Goal: Task Accomplishment & Management: Manage account settings

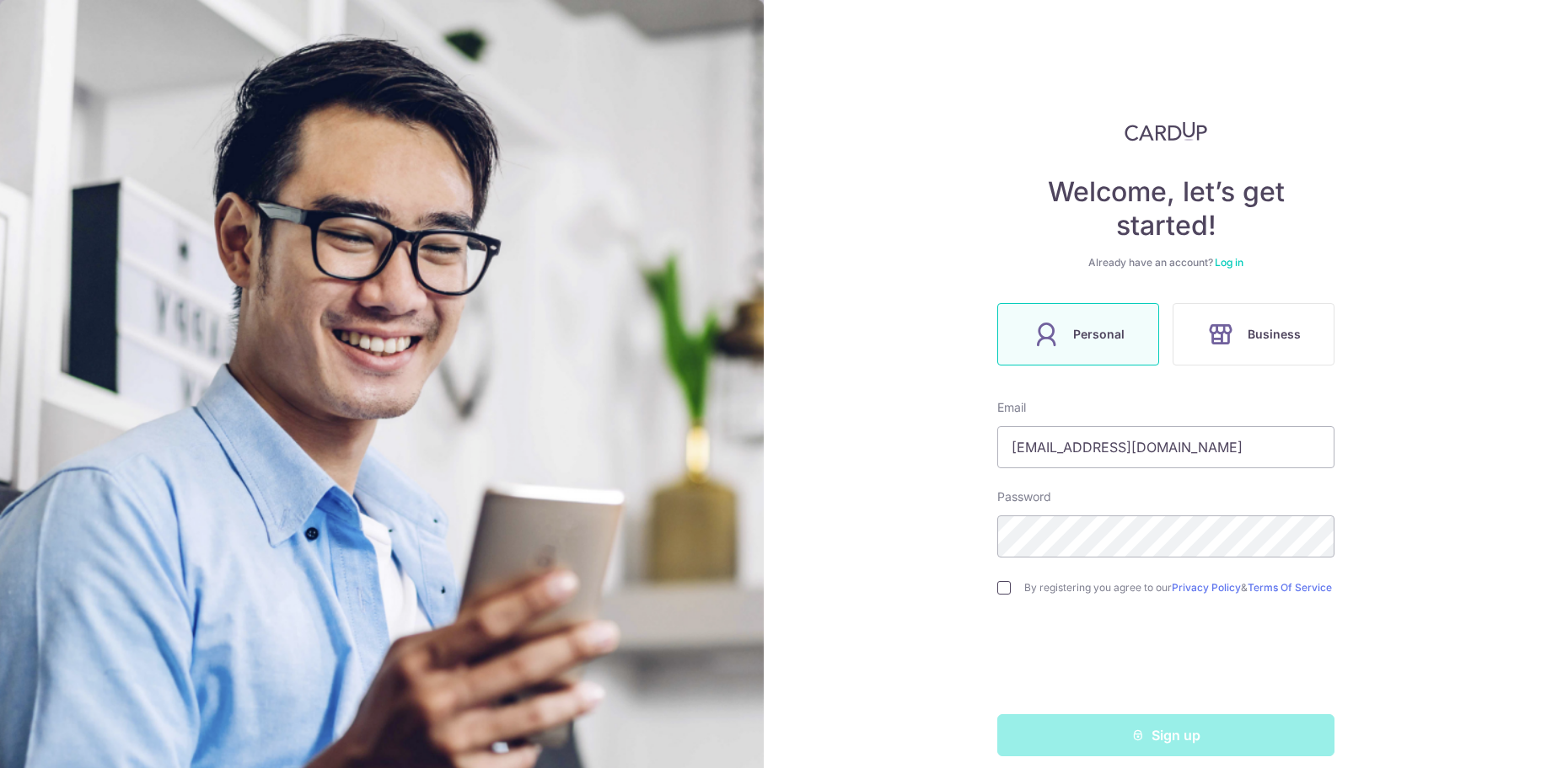
click at [999, 588] on input "checkbox" at bounding box center [1004, 588] width 13 height 13
checkbox input "true"
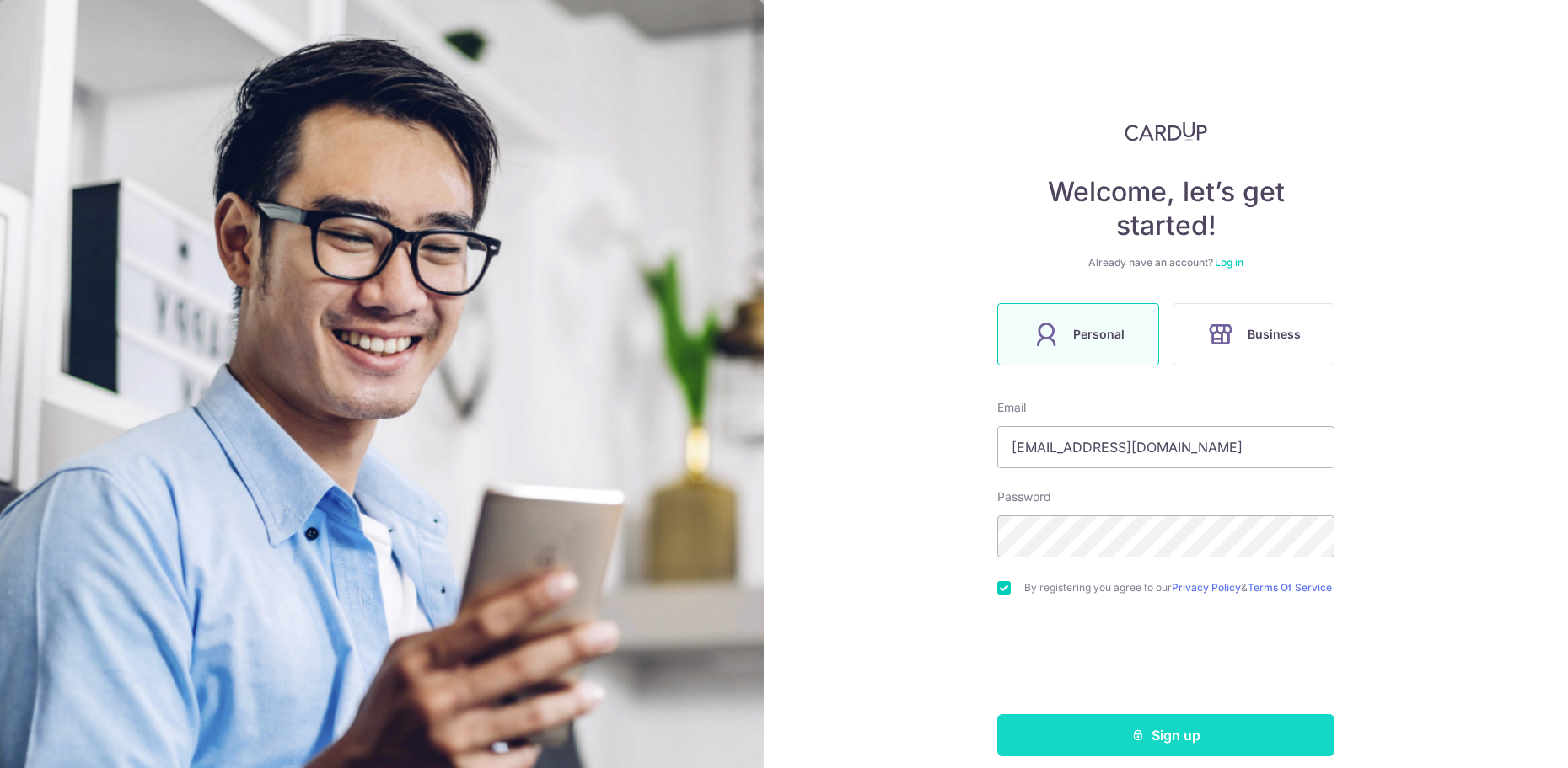
click at [1127, 753] on button "Sign up" at bounding box center [1166, 735] width 338 height 42
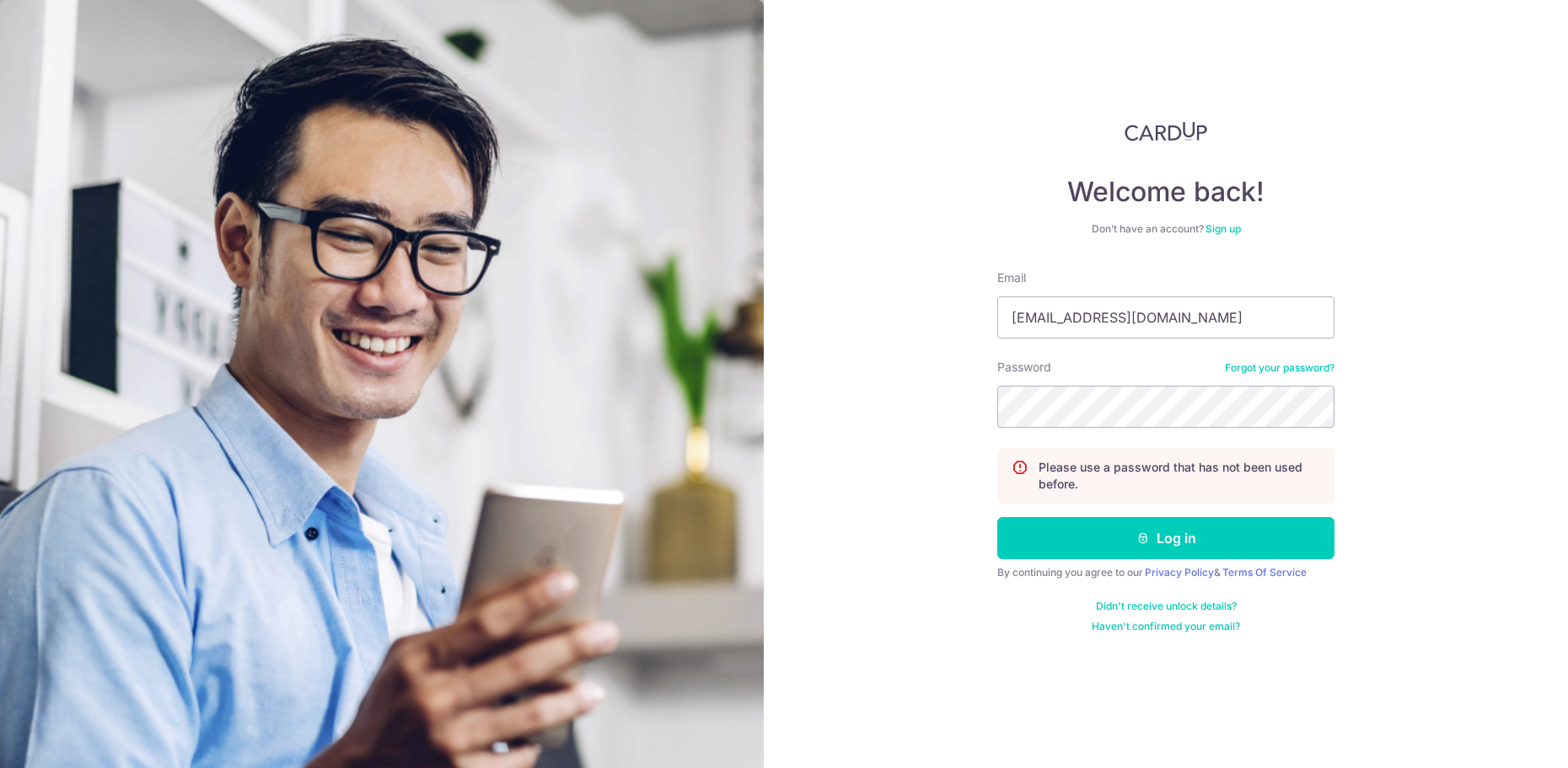
click at [1240, 368] on link "Forgot your password?" at bounding box center [1279, 368] width 109 height 13
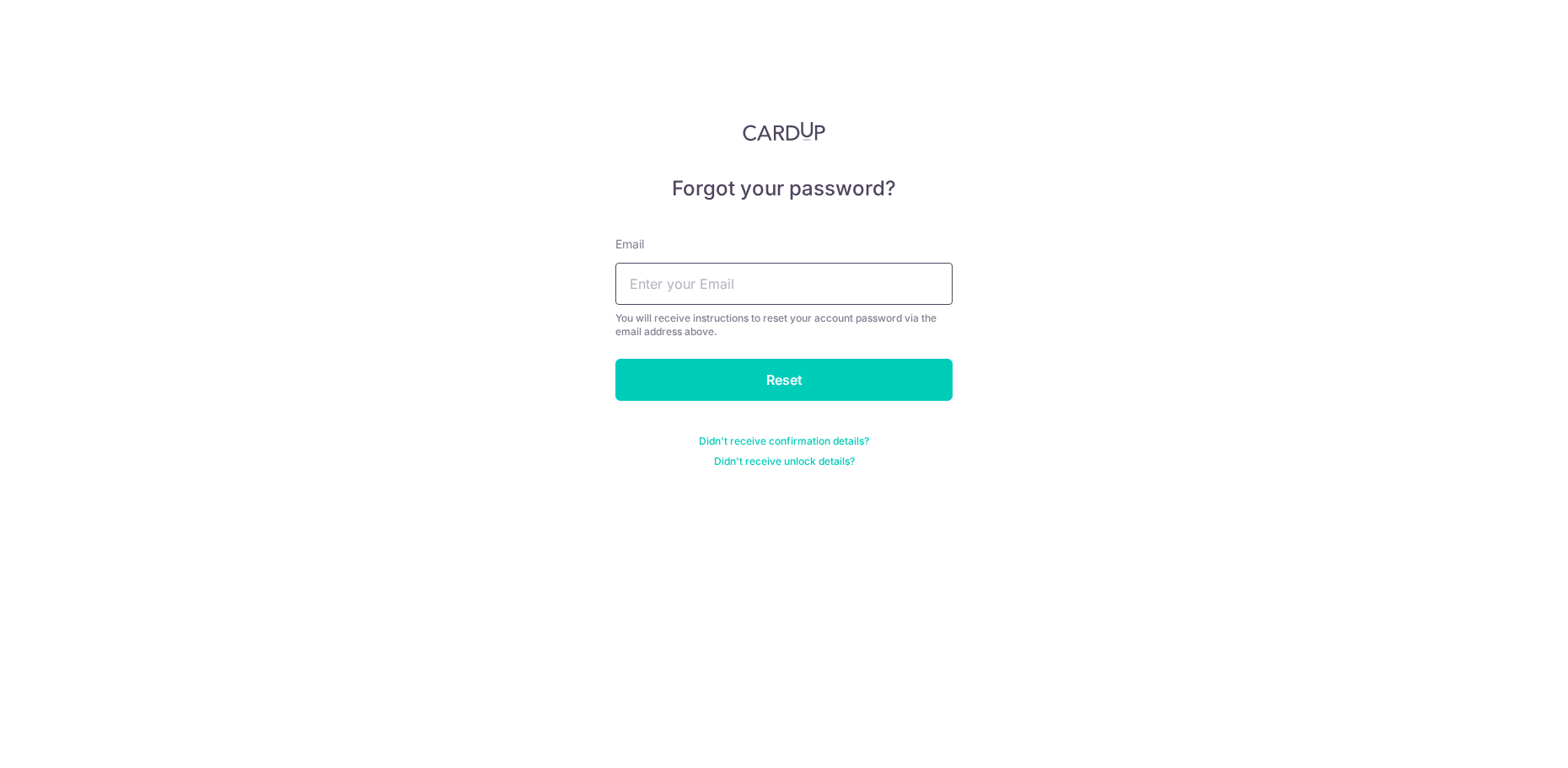
click at [754, 287] on input "text" at bounding box center [784, 284] width 338 height 42
type input "apuatwork@gmail.com"
click at [616, 359] on input "Reset" at bounding box center [784, 380] width 338 height 42
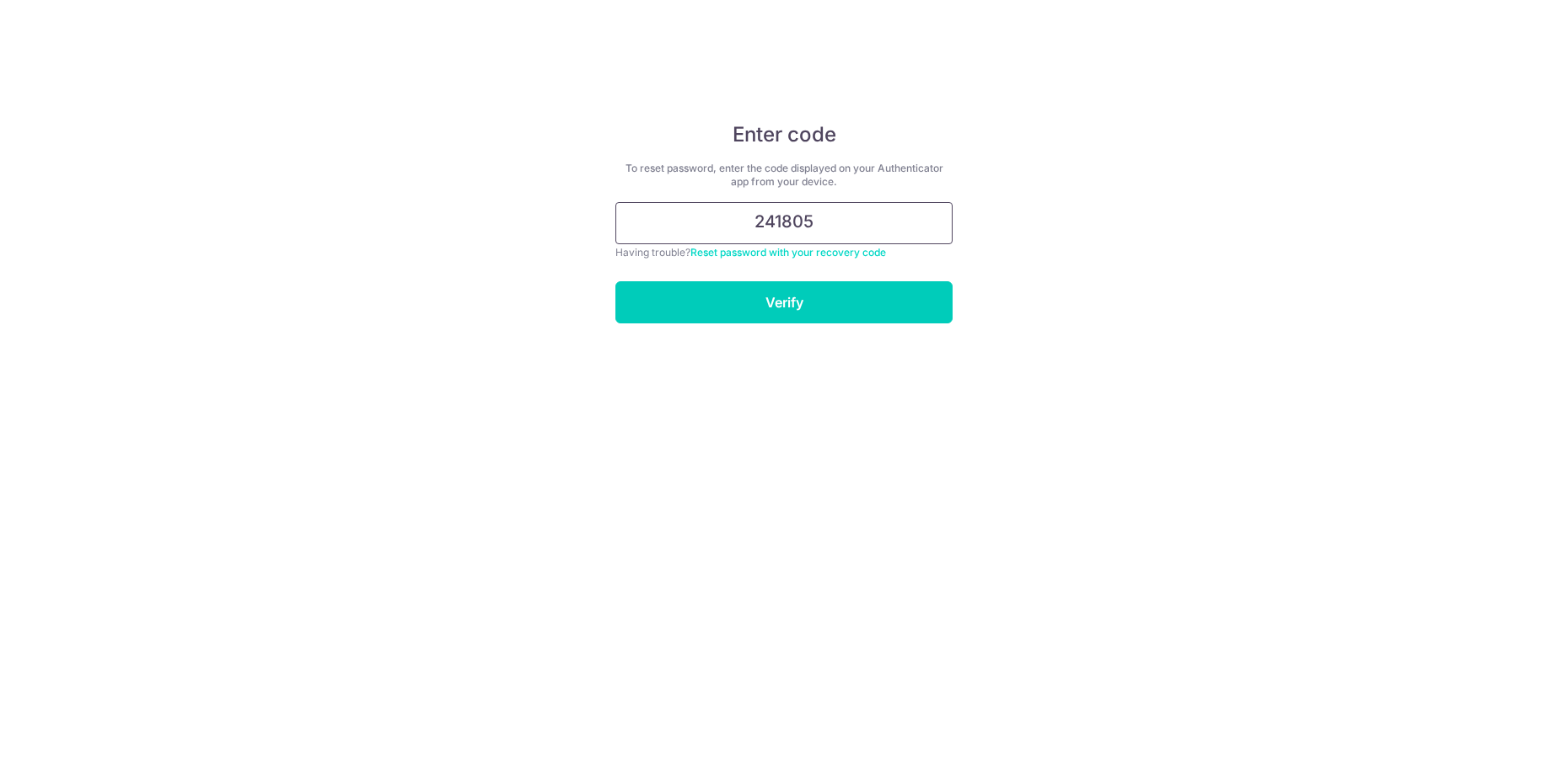
type input "241805"
click at [616, 282] on input "Verify" at bounding box center [784, 302] width 338 height 42
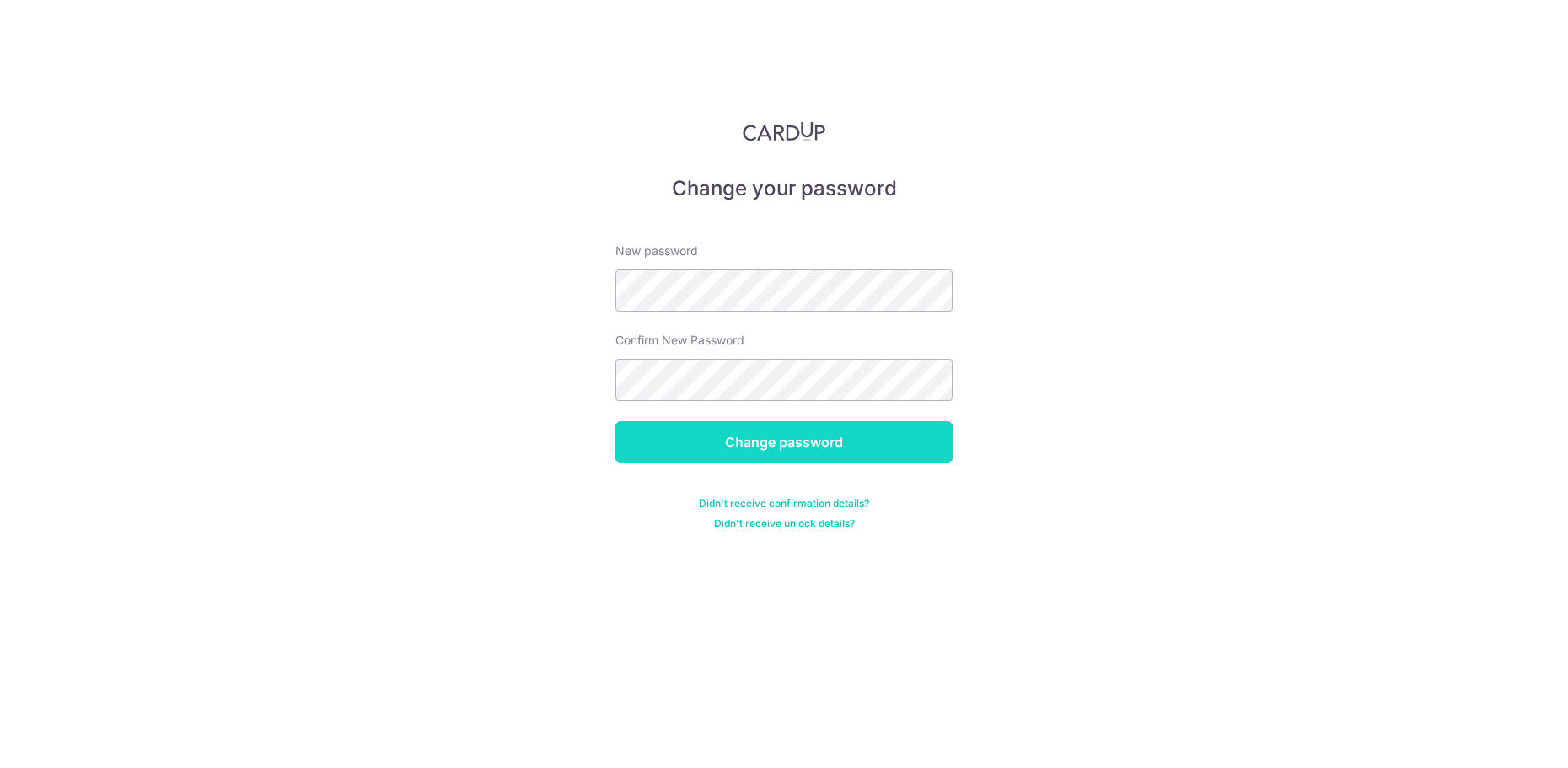
click at [757, 444] on input "Change password" at bounding box center [784, 442] width 338 height 42
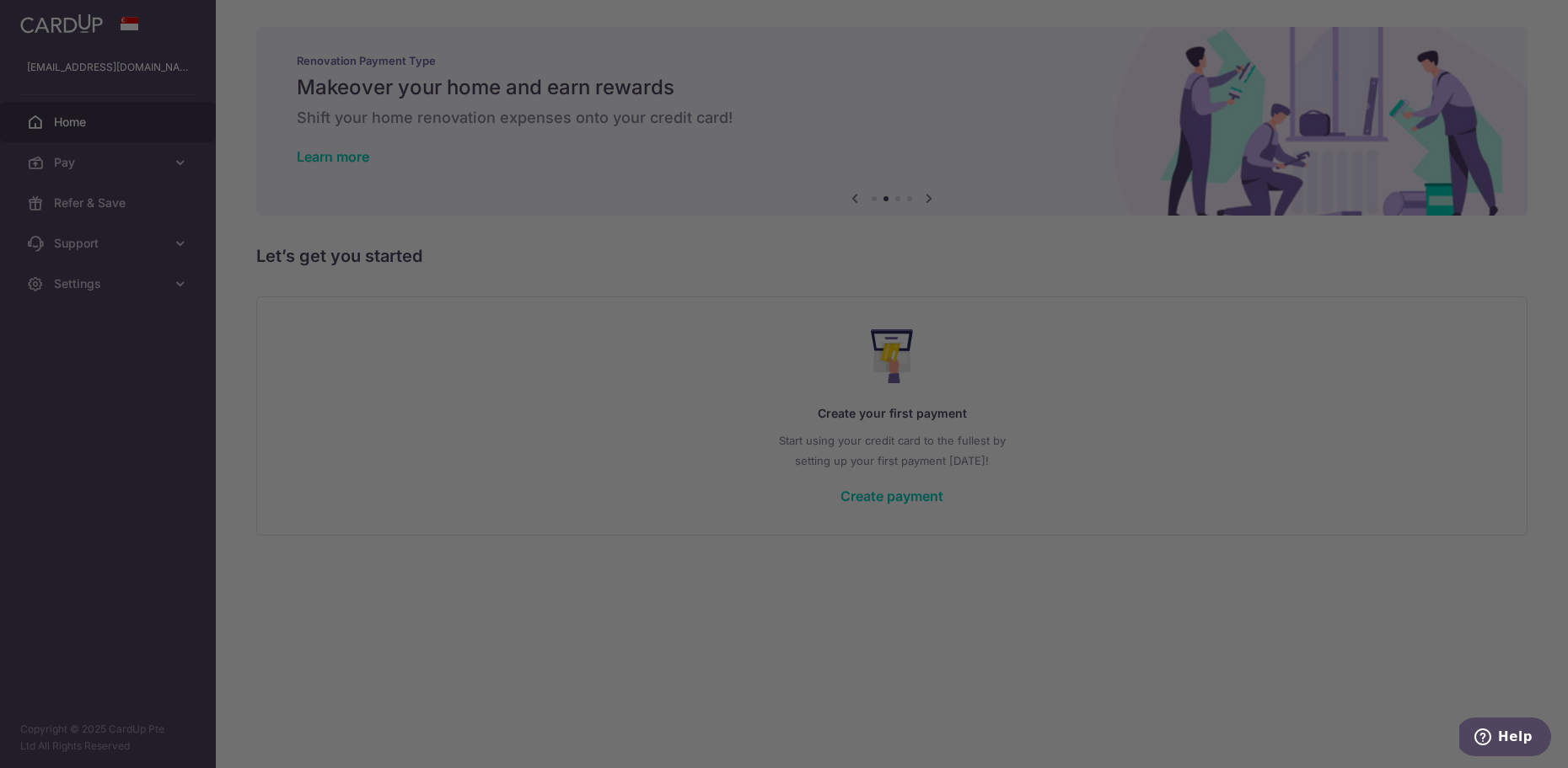
click at [1055, 434] on div at bounding box center [792, 388] width 1584 height 776
click at [1051, 434] on div at bounding box center [792, 388] width 1584 height 776
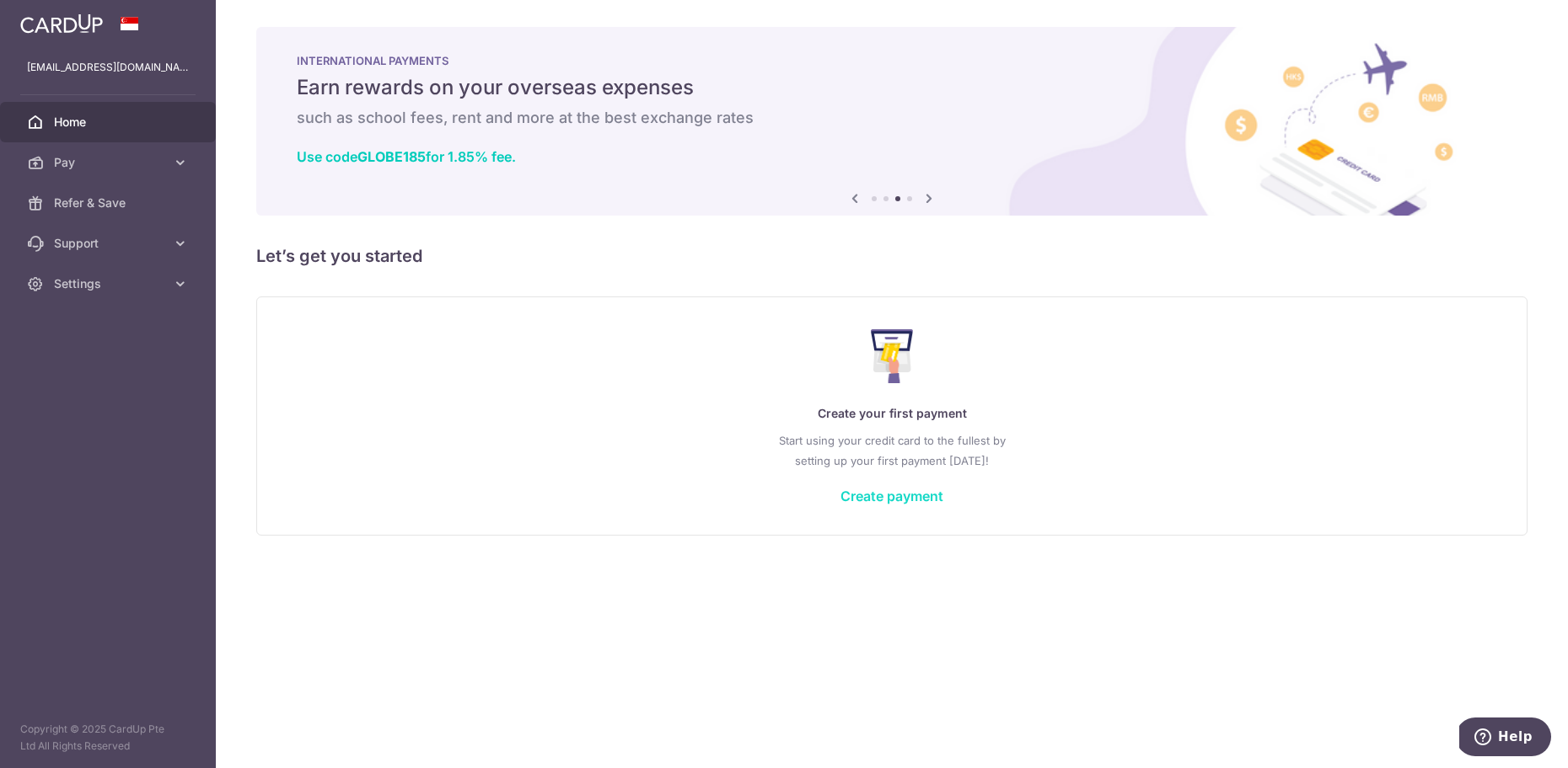
click at [887, 497] on link "Create payment" at bounding box center [891, 497] width 103 height 17
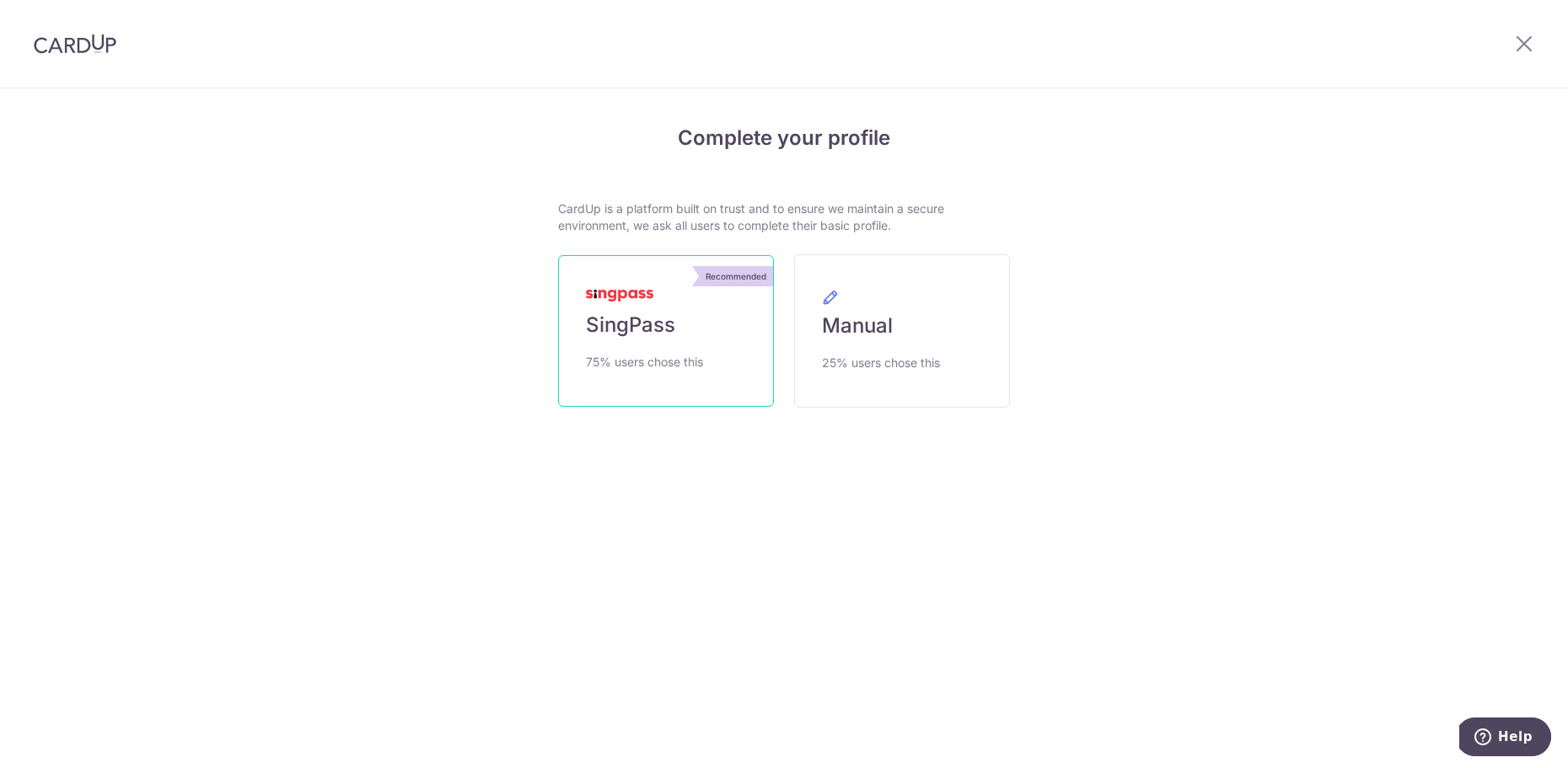
click at [666, 338] on link "Recommended SingPass 75% users chose this" at bounding box center [666, 331] width 216 height 152
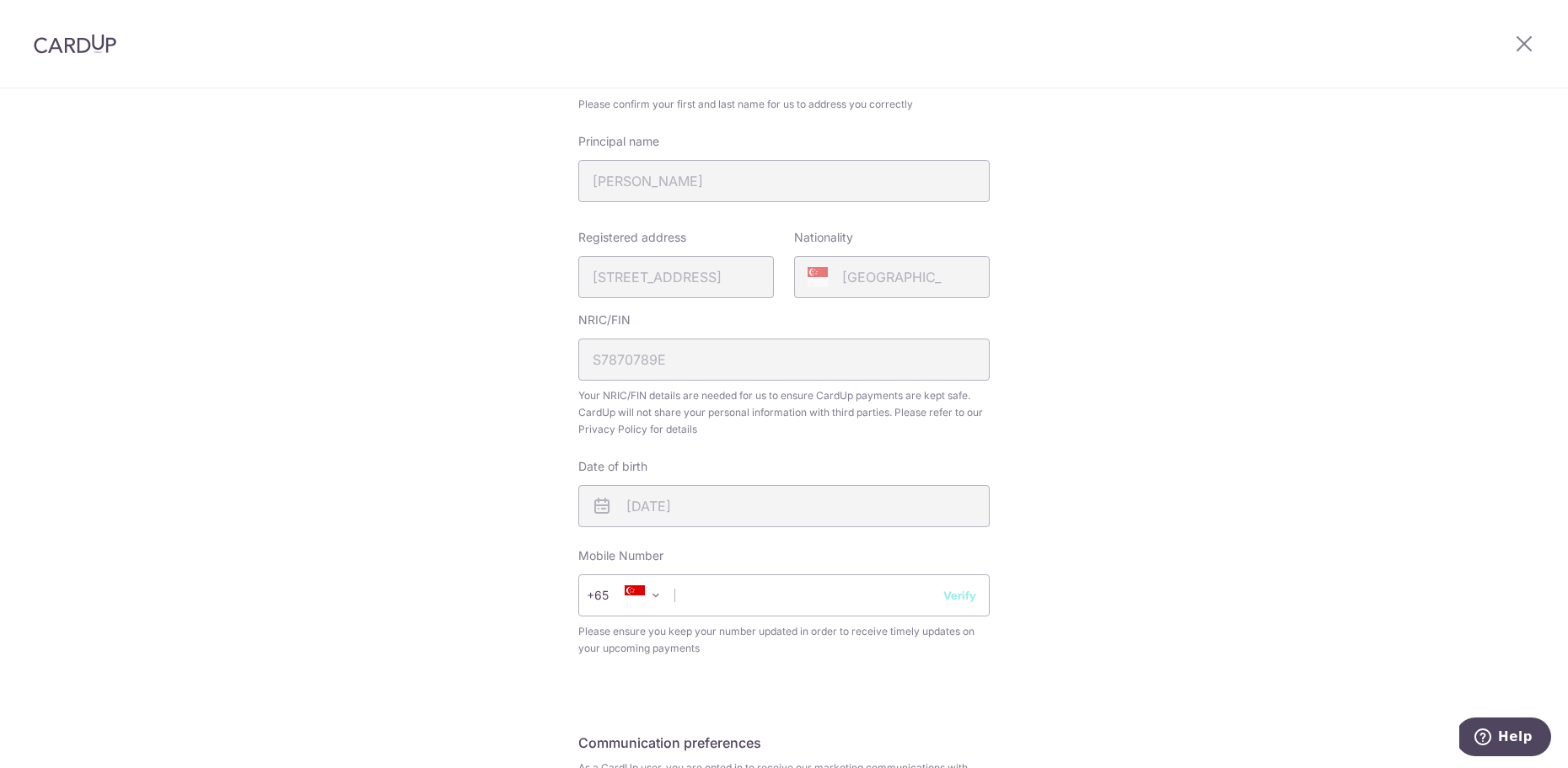
scroll to position [288, 0]
click at [797, 596] on input "text" at bounding box center [784, 590] width 411 height 42
click at [950, 606] on input "97615411" at bounding box center [784, 590] width 411 height 42
click at [955, 593] on button "Verify" at bounding box center [960, 590] width 33 height 17
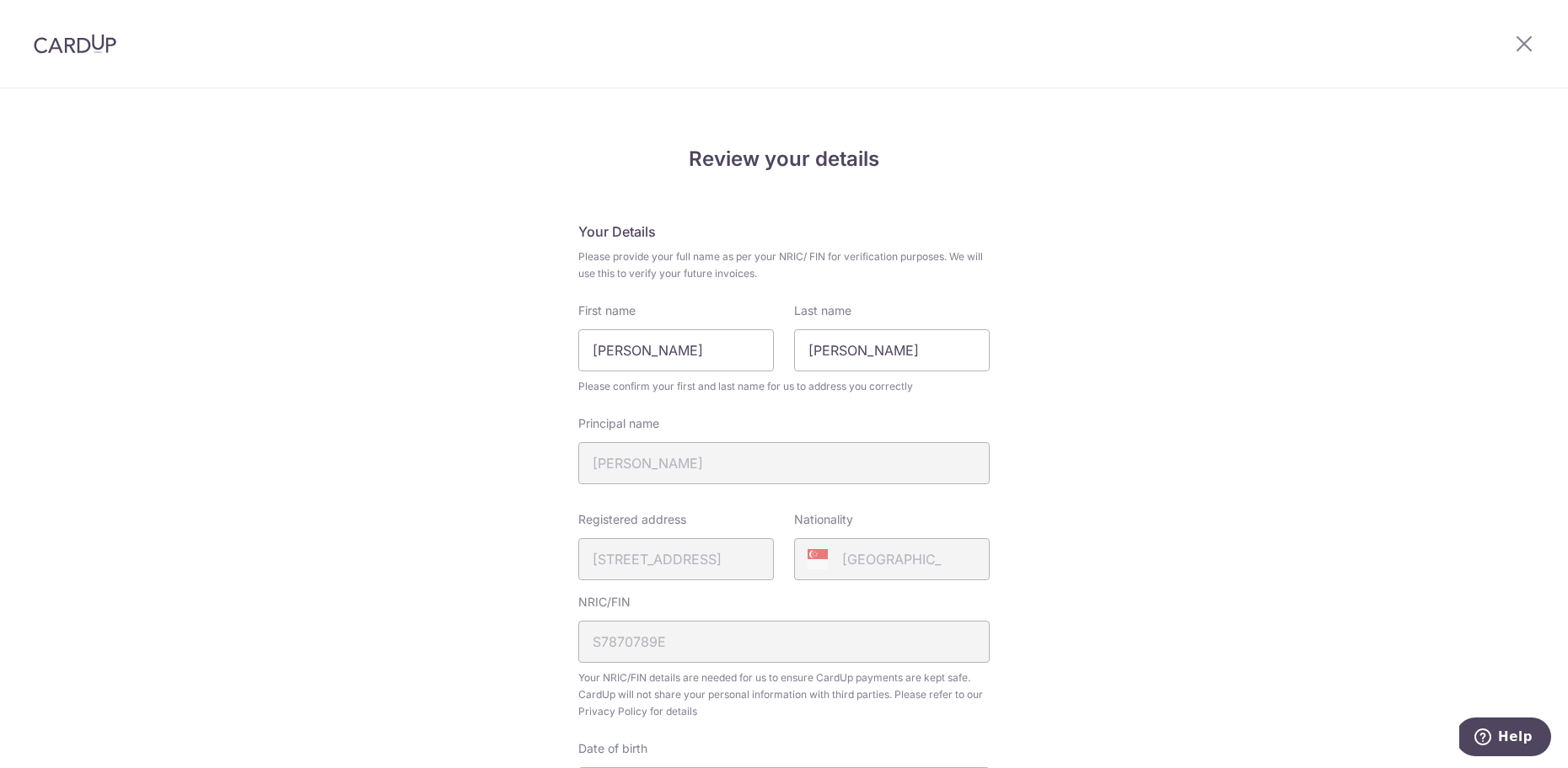
scroll to position [503, 0]
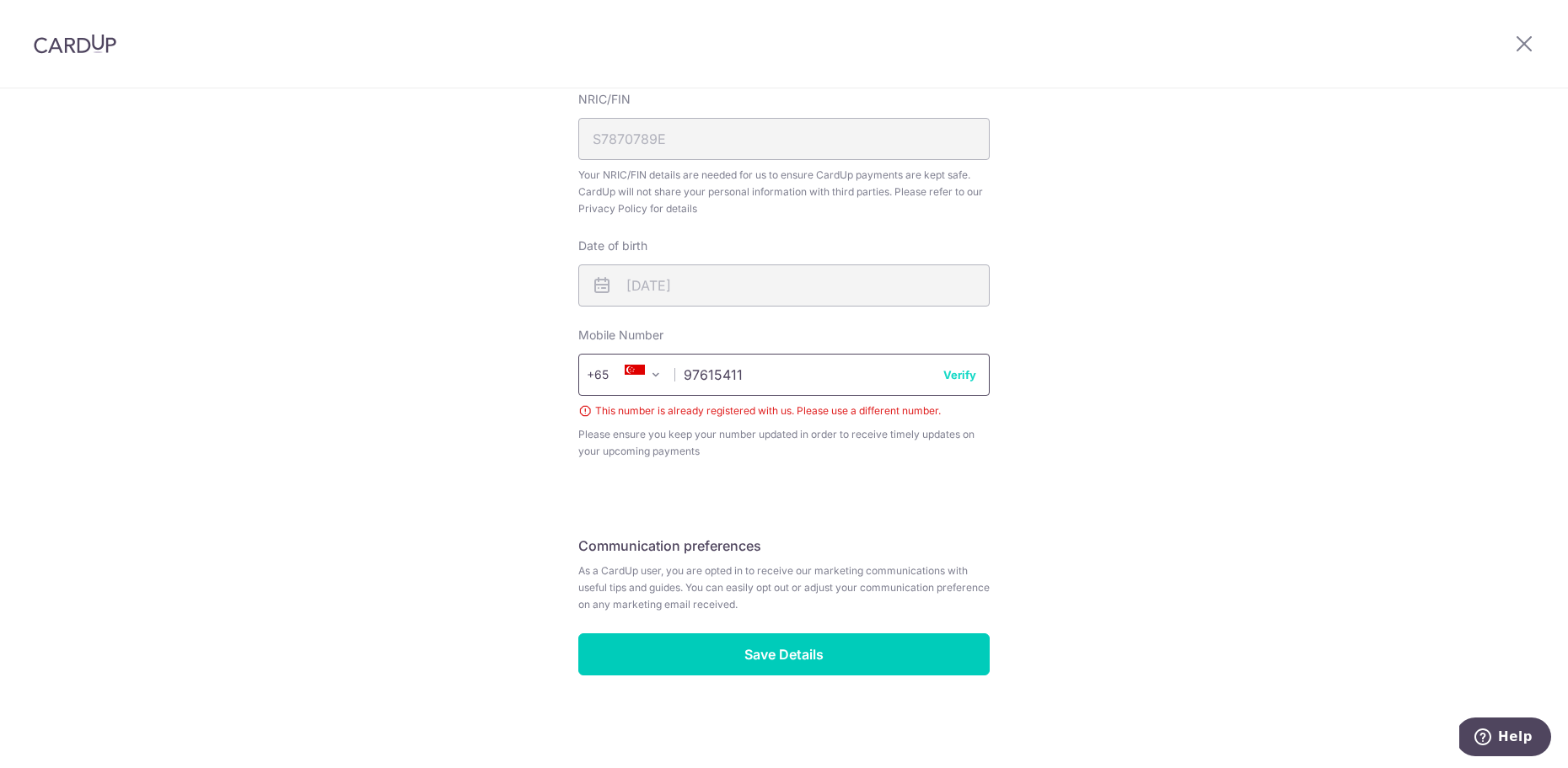
drag, startPoint x: 788, startPoint y: 377, endPoint x: 588, endPoint y: 368, distance: 200.2
click at [588, 368] on input "97615411" at bounding box center [784, 375] width 411 height 42
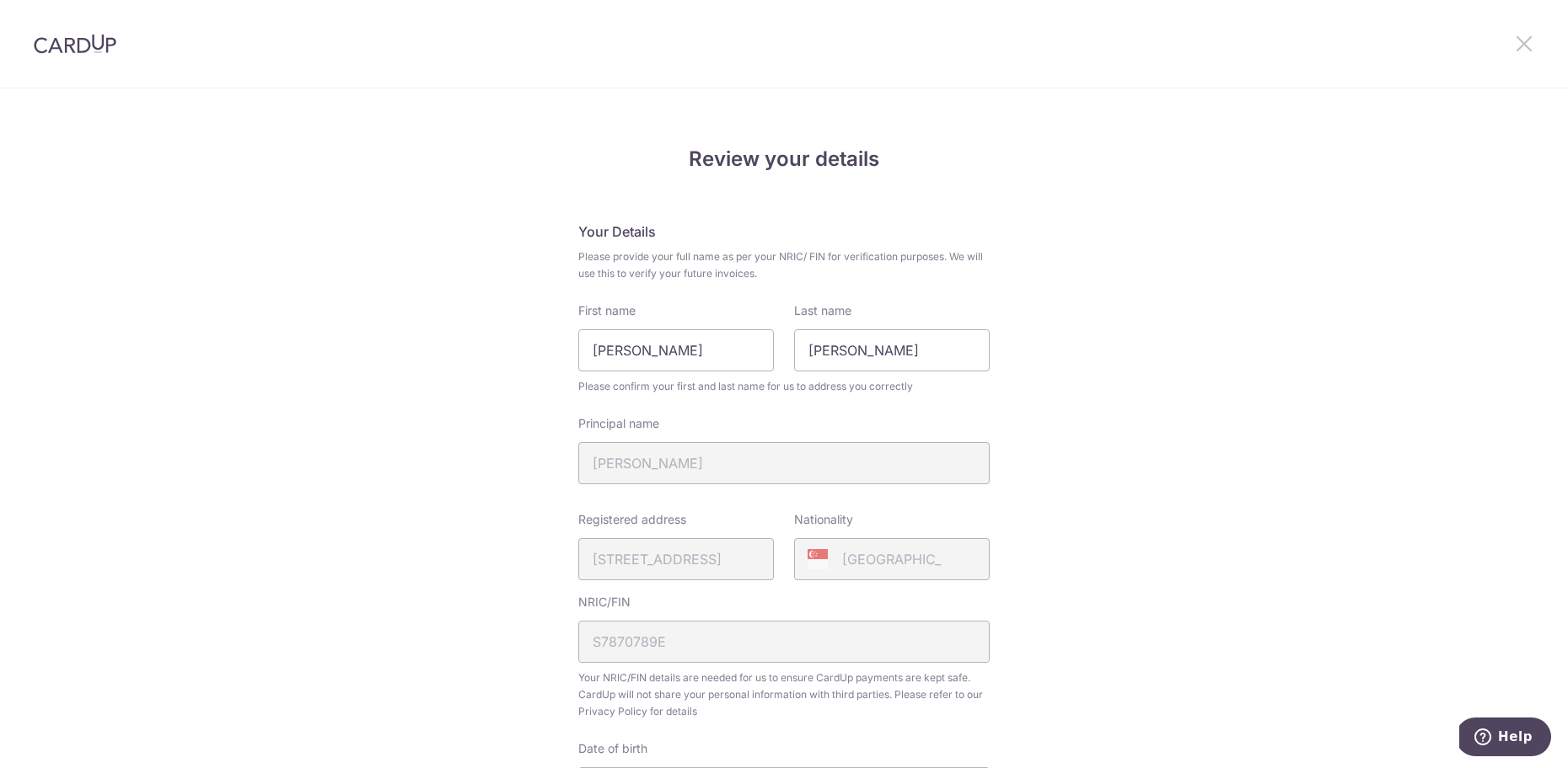
type input "97773435"
click at [1522, 50] on icon at bounding box center [1524, 43] width 20 height 21
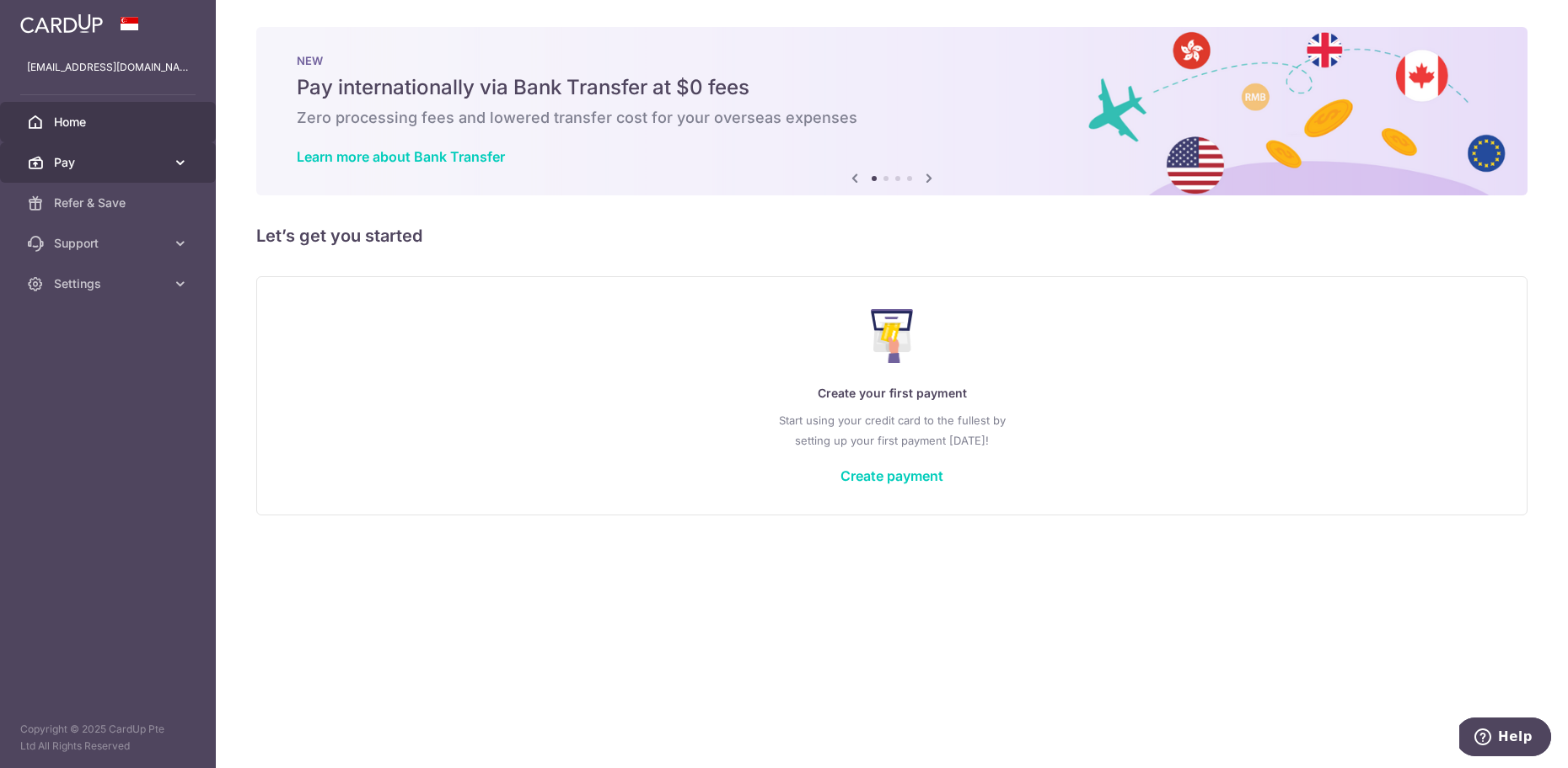
click at [80, 159] on span "Pay" at bounding box center [109, 163] width 111 height 17
click at [100, 25] on img at bounding box center [61, 23] width 83 height 20
click at [132, 25] on span at bounding box center [129, 24] width 20 height 13
click at [181, 288] on icon at bounding box center [180, 284] width 17 height 17
click at [87, 368] on span "Logout" at bounding box center [109, 365] width 111 height 17
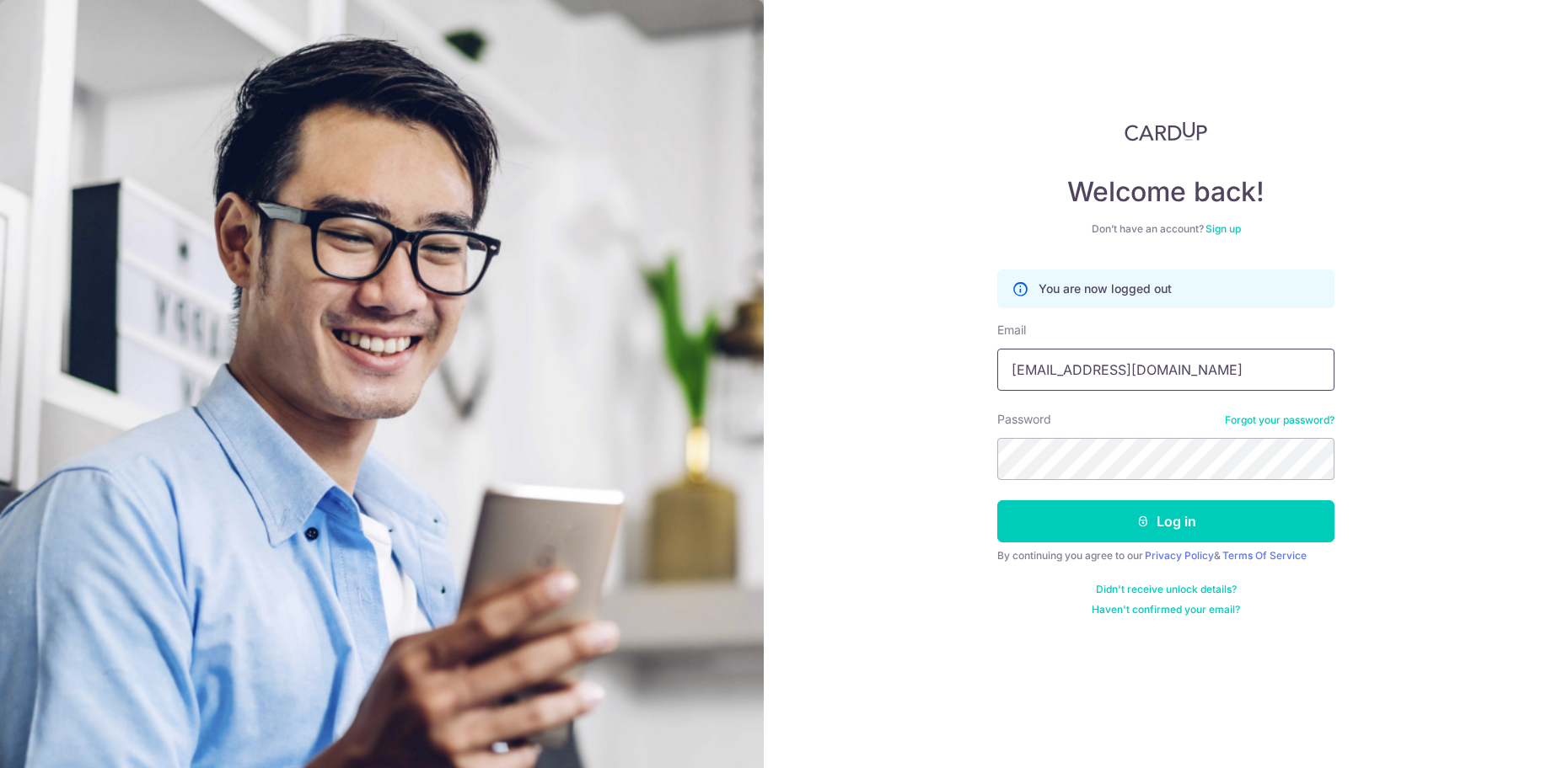
drag, startPoint x: 1080, startPoint y: 371, endPoint x: 881, endPoint y: 353, distance: 199.8
click at [998, 353] on input "[EMAIL_ADDRESS][DOMAIN_NAME]" at bounding box center [1166, 369] width 338 height 42
type input "doceriond@gmail.com"
click at [1143, 536] on button "Log in" at bounding box center [1166, 521] width 338 height 42
